Goal: Task Accomplishment & Management: Complete application form

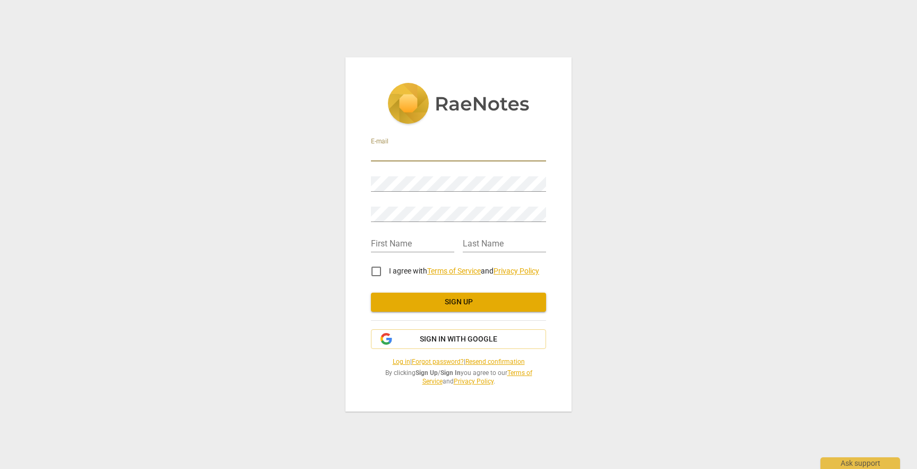
click at [388, 153] on input "email" at bounding box center [458, 153] width 175 height 15
type input "[EMAIL_ADDRESS][DOMAIN_NAME]"
type input "Karen"
type input "Foy"
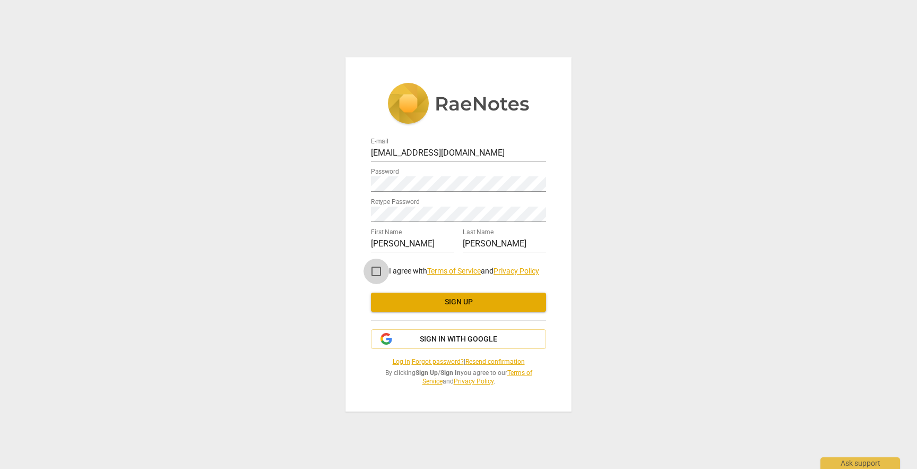
click at [378, 274] on input "I agree with Terms of Service and Privacy Policy" at bounding box center [376, 271] width 25 height 25
checkbox input "true"
click at [435, 302] on span "Sign up" at bounding box center [459, 302] width 158 height 11
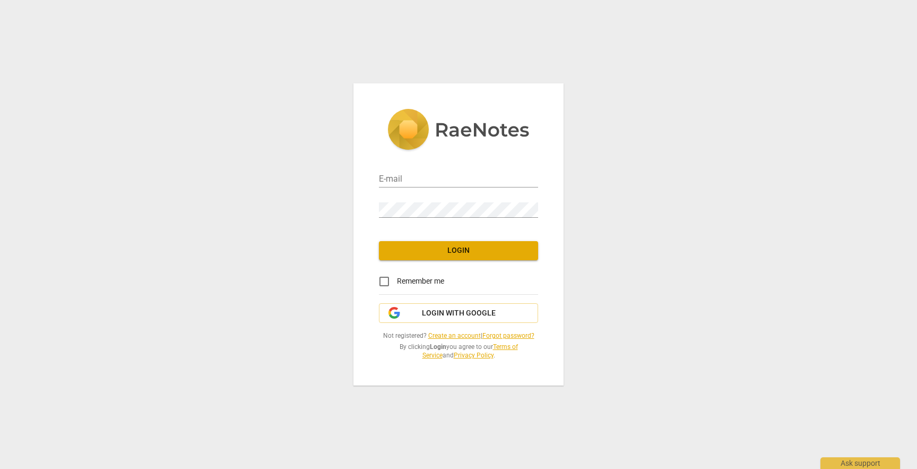
type input "[EMAIL_ADDRESS][DOMAIN_NAME]"
click at [467, 252] on span "Login" at bounding box center [459, 250] width 142 height 11
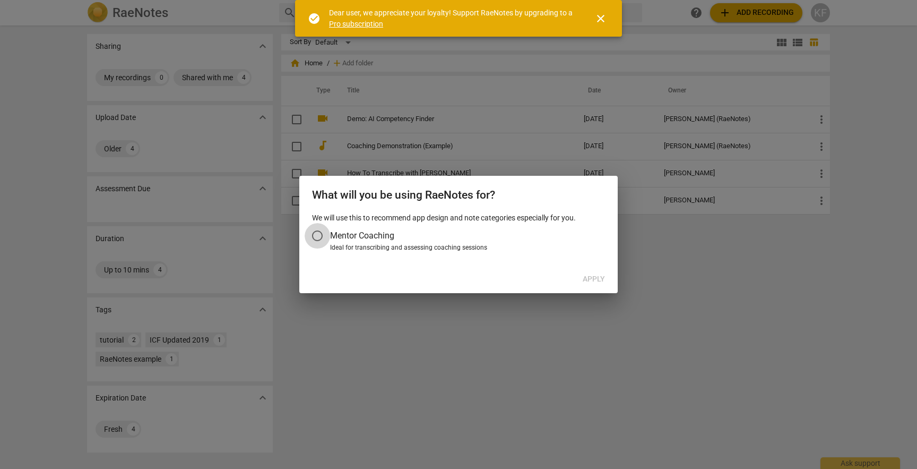
click at [320, 233] on input "Mentor Coaching" at bounding box center [317, 235] width 25 height 25
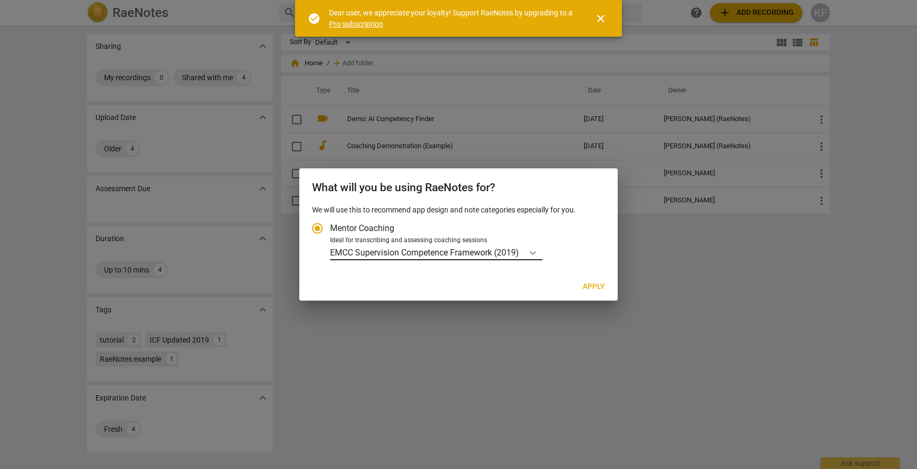
click at [534, 252] on icon "Account type" at bounding box center [533, 253] width 6 height 4
click at [0, 0] on input "Ideal for transcribing and assessing coaching sessions EMCC Supervision Compete…" at bounding box center [0, 0] width 0 height 0
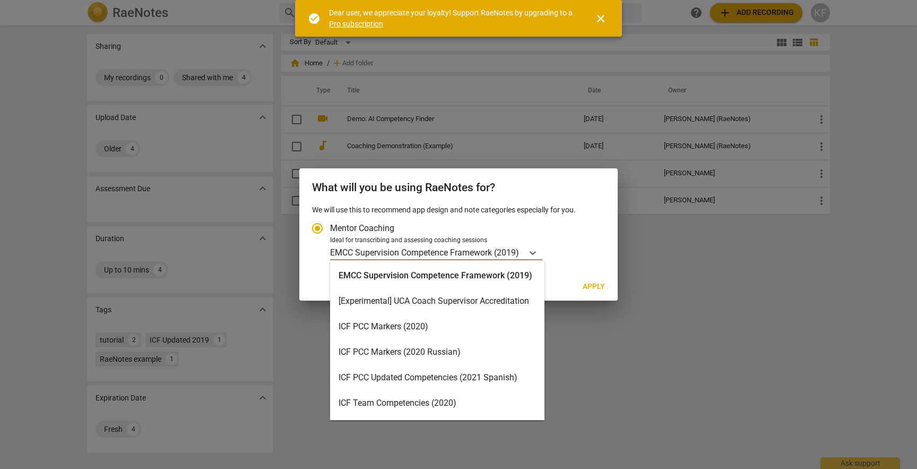
click at [423, 330] on div "ICF PCC Markers (2020)" at bounding box center [437, 326] width 215 height 25
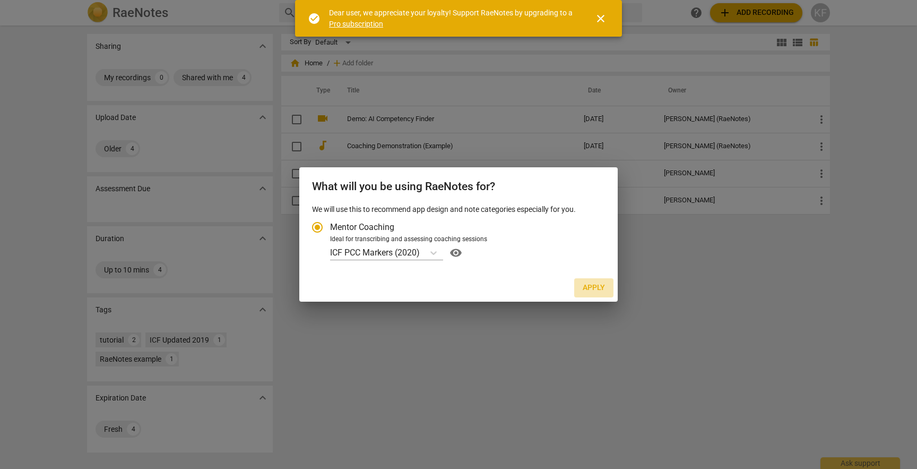
click at [588, 287] on span "Apply" at bounding box center [594, 287] width 22 height 11
radio input "false"
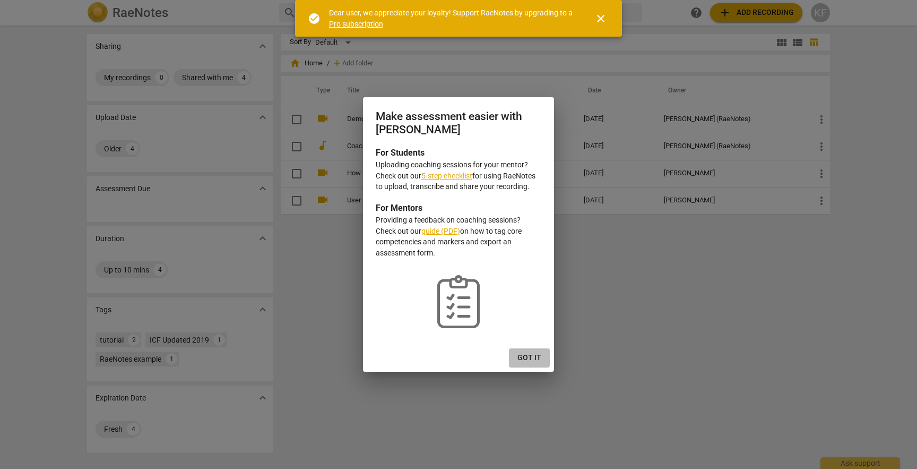
click at [521, 359] on span "Got it" at bounding box center [530, 358] width 24 height 11
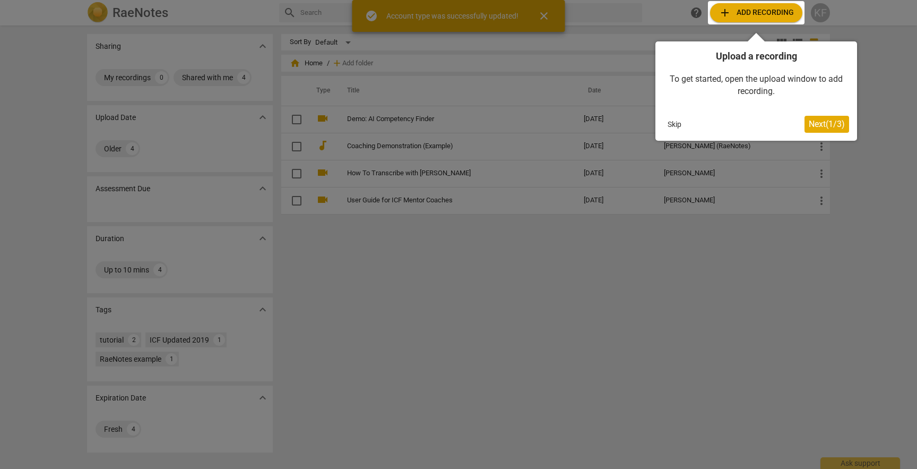
click at [809, 124] on span "Next ( 1 / 3 )" at bounding box center [827, 124] width 36 height 10
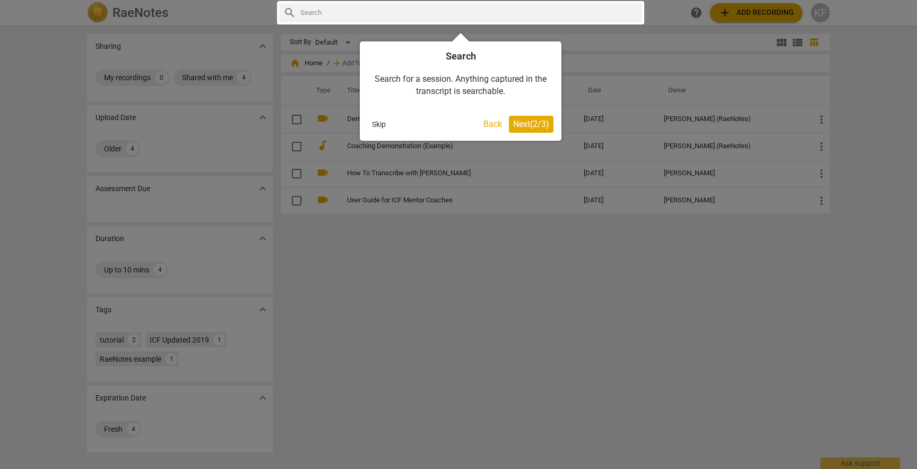
click at [524, 126] on span "Next ( 2 / 3 )" at bounding box center [531, 124] width 36 height 10
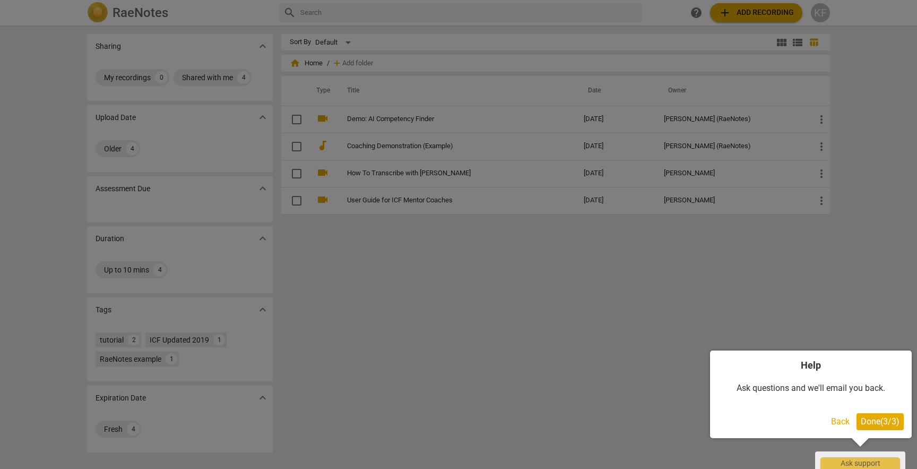
click at [649, 345] on div at bounding box center [458, 234] width 917 height 469
click at [867, 423] on span "Done ( 3 / 3 )" at bounding box center [880, 421] width 39 height 10
